Goal: Task Accomplishment & Management: Complete application form

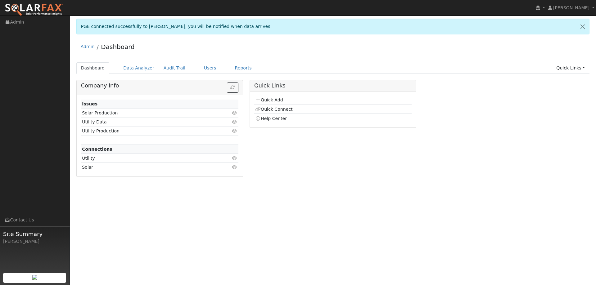
click at [277, 99] on link "Quick Add" at bounding box center [269, 99] width 28 height 5
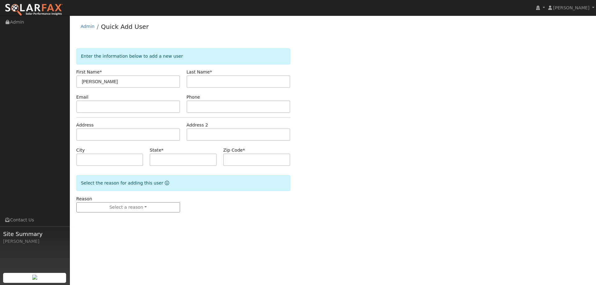
type input "[PERSON_NAME]"
click at [149, 107] on input "text" at bounding box center [128, 107] width 104 height 12
paste input "[EMAIL_ADDRESS][DOMAIN_NAME]"
type input "[EMAIL_ADDRESS][DOMAIN_NAME]"
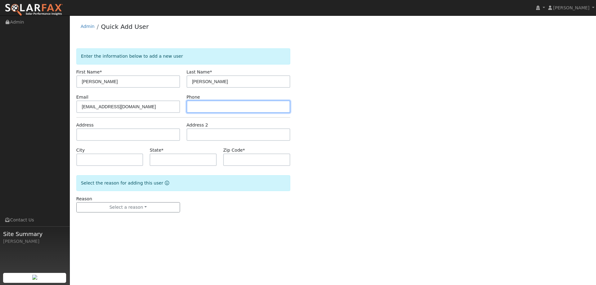
click at [221, 110] on input "text" at bounding box center [238, 107] width 104 height 12
paste input "[PHONE_NUMBER]"
type input "[PHONE_NUMBER]"
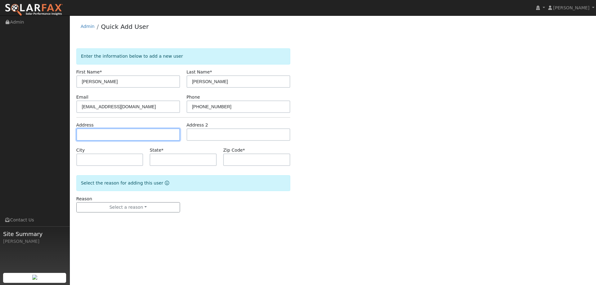
click at [114, 139] on input "text" at bounding box center [128, 134] width 104 height 12
paste input "[STREET_ADDRESS]"
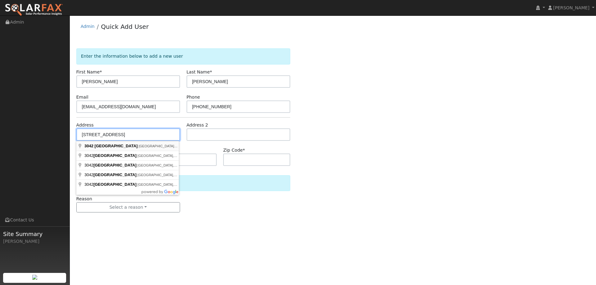
type input "[STREET_ADDRESS]"
type input "[GEOGRAPHIC_DATA]"
type input "CA"
type input "94534"
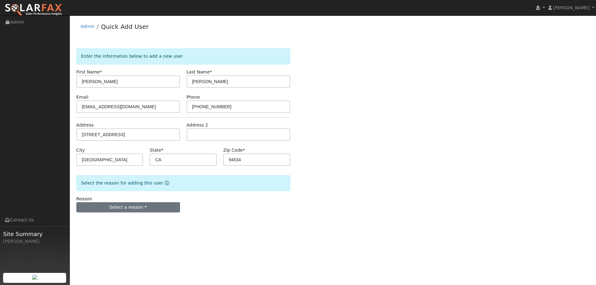
drag, startPoint x: 165, startPoint y: 215, endPoint x: 159, endPoint y: 211, distance: 7.0
click at [164, 215] on form "Enter the information below to add a new user First Name * [PERSON_NAME] Last N…" at bounding box center [183, 136] width 214 height 177
click at [157, 210] on button "Select a reason" at bounding box center [128, 207] width 104 height 11
click at [126, 218] on link "New lead" at bounding box center [111, 220] width 69 height 9
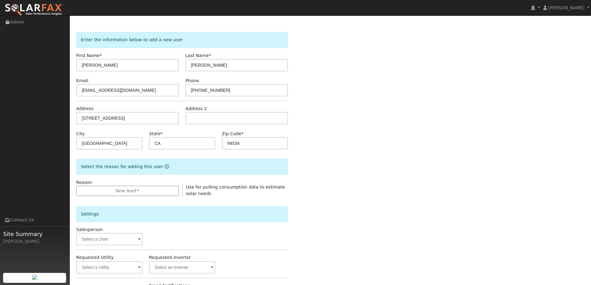
scroll to position [31, 0]
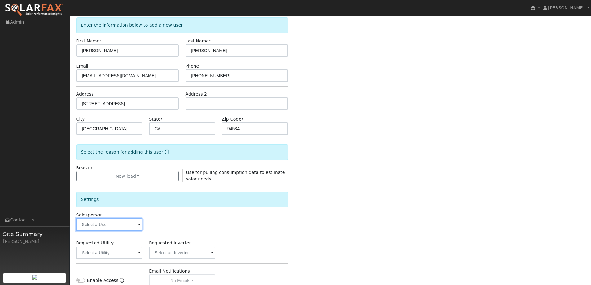
click at [129, 225] on input "text" at bounding box center [109, 224] width 66 height 12
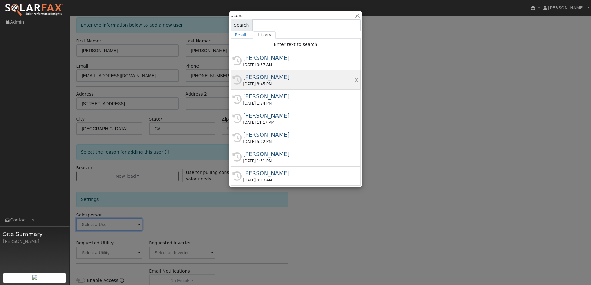
click at [287, 76] on div "Paul Barber" at bounding box center [298, 77] width 110 height 8
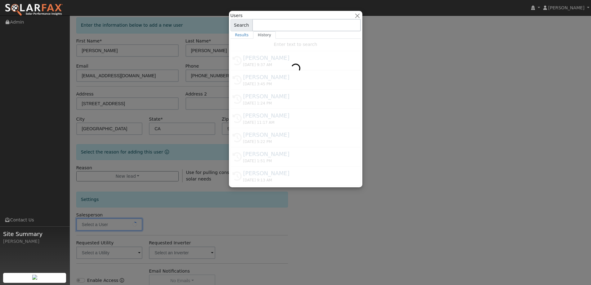
type input "Paul Barber"
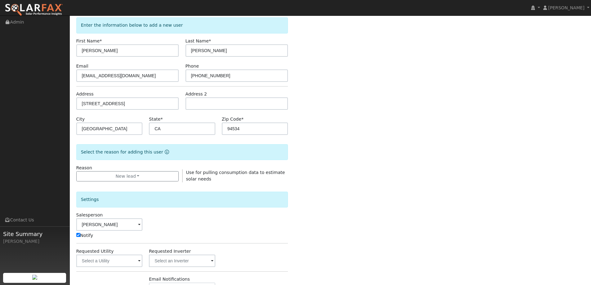
scroll to position [62, 0]
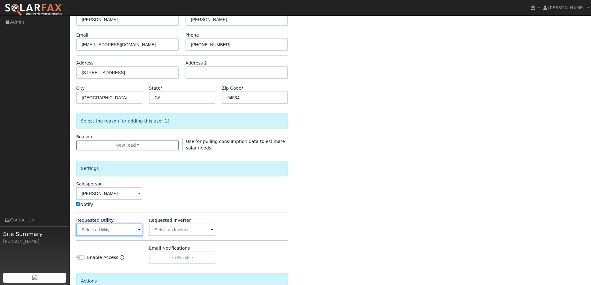
click at [123, 225] on input "text" at bounding box center [109, 230] width 66 height 12
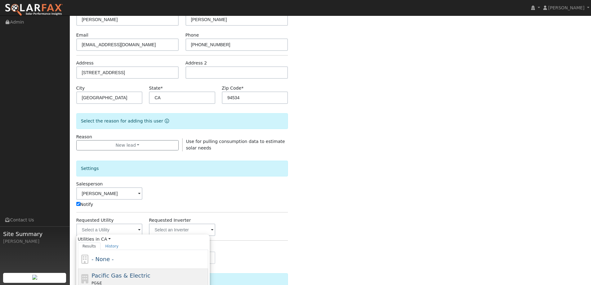
click at [127, 275] on span "Pacific Gas & Electric" at bounding box center [121, 275] width 59 height 7
type input "Pacific Gas & Electric"
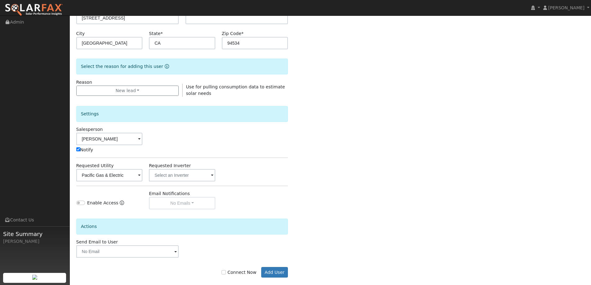
scroll to position [125, 0]
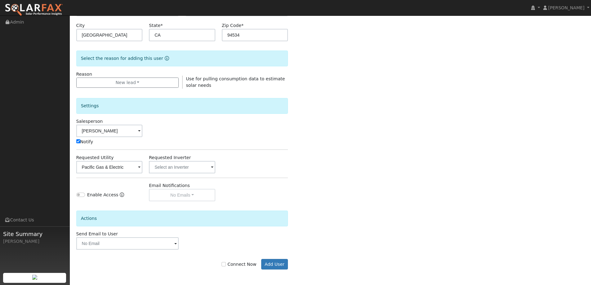
click at [230, 262] on label "Connect Now" at bounding box center [238, 264] width 35 height 7
click at [226, 262] on input "Connect Now" at bounding box center [223, 264] width 4 height 4
checkbox input "true"
click at [265, 264] on button "Add User" at bounding box center [274, 264] width 27 height 11
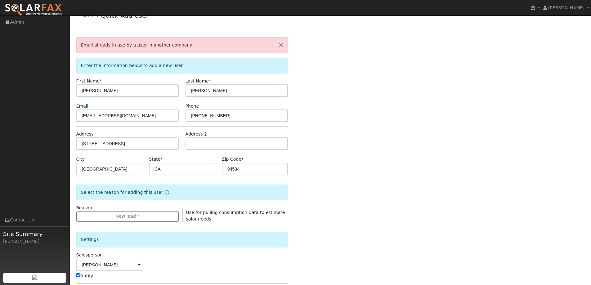
scroll to position [0, 0]
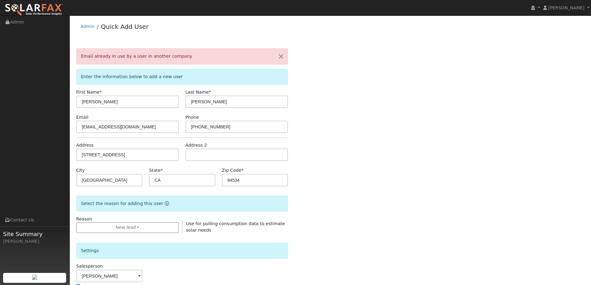
click at [142, 119] on div "Email laurarfowler@comcast.net" at bounding box center [127, 123] width 109 height 19
click at [141, 127] on input "laurarfowler@comcast.net" at bounding box center [127, 127] width 103 height 12
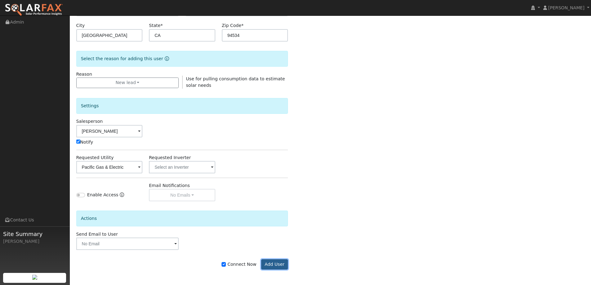
click at [277, 262] on button "Add User" at bounding box center [274, 264] width 27 height 11
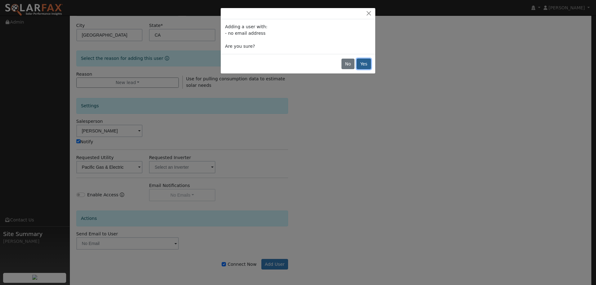
click at [361, 68] on button "Yes" at bounding box center [363, 64] width 14 height 11
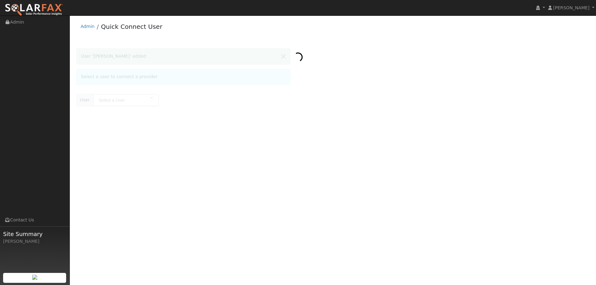
type input "[PERSON_NAME]"
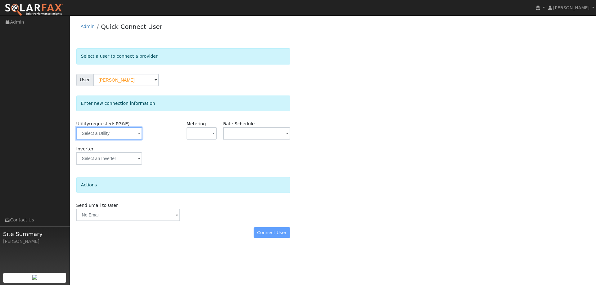
click at [133, 132] on input "text" at bounding box center [109, 133] width 66 height 12
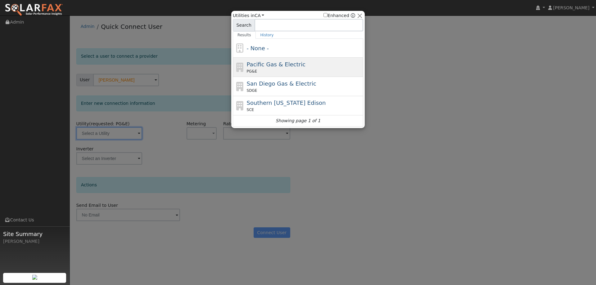
click at [279, 68] on span "Pacific Gas & Electric" at bounding box center [276, 64] width 59 height 7
type input "PG&E"
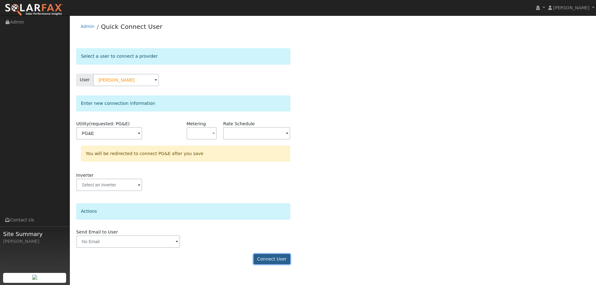
click at [279, 261] on button "Connect User" at bounding box center [271, 259] width 37 height 11
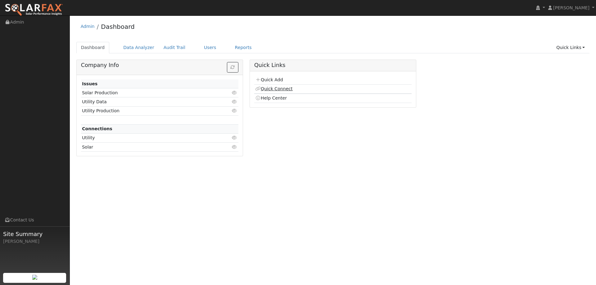
click at [272, 87] on link "Quick Connect" at bounding box center [273, 88] width 37 height 5
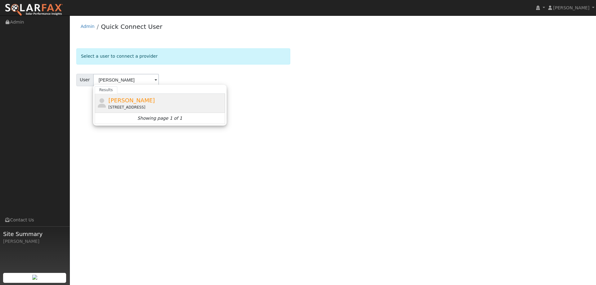
click at [155, 102] on div "[PERSON_NAME] [STREET_ADDRESS]" at bounding box center [165, 103] width 115 height 14
type input "[PERSON_NAME]"
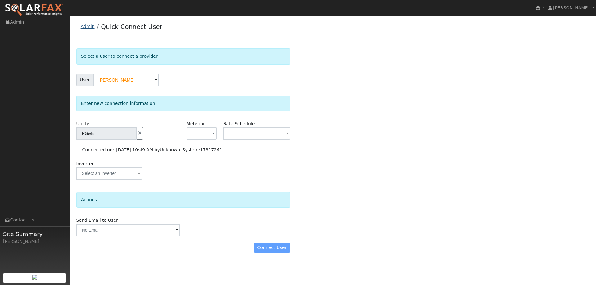
click at [92, 29] on link "Admin" at bounding box center [88, 26] width 14 height 5
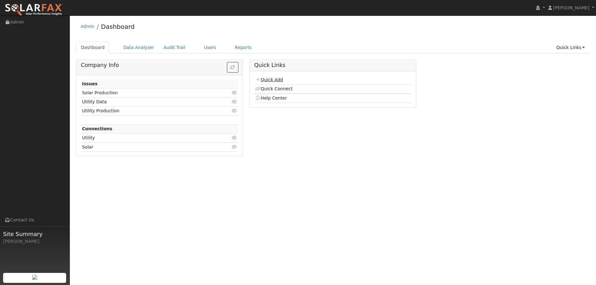
click at [266, 81] on link "Quick Add" at bounding box center [269, 79] width 28 height 5
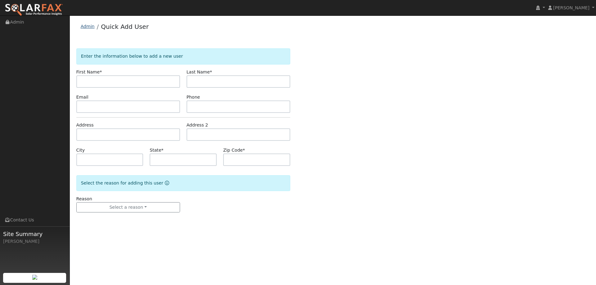
click at [89, 28] on link "Admin" at bounding box center [88, 26] width 14 height 5
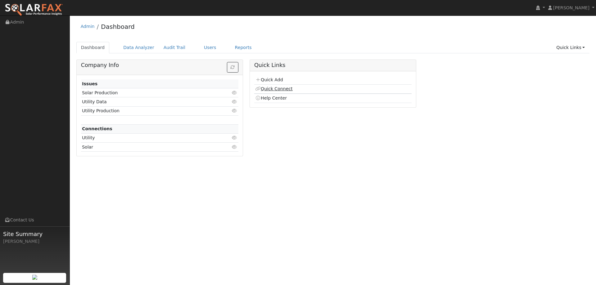
click at [275, 90] on link "Quick Connect" at bounding box center [273, 88] width 37 height 5
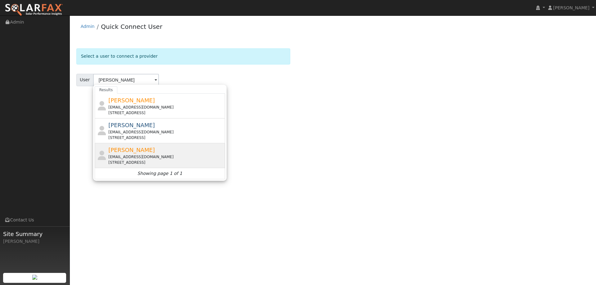
click at [162, 151] on div "[PERSON_NAME] [EMAIL_ADDRESS][DOMAIN_NAME] [STREET_ADDRESS]" at bounding box center [165, 156] width 115 height 20
type input "[PERSON_NAME]"
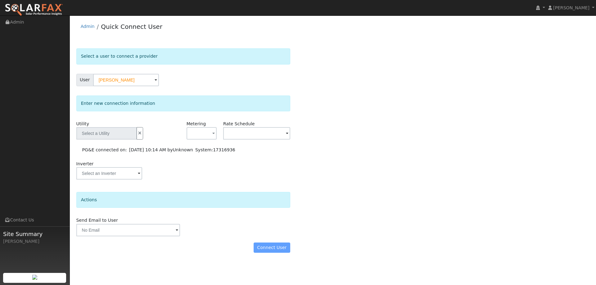
type input "PG&E"
click at [267, 247] on div "Connect User" at bounding box center [183, 248] width 220 height 11
